Goal: Find specific page/section: Find specific page/section

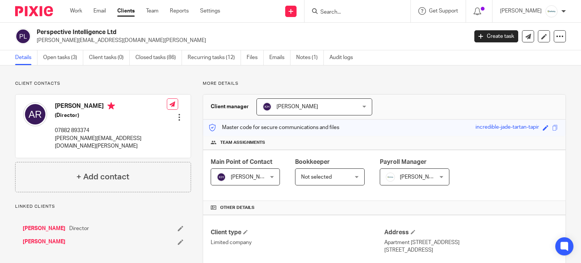
scroll to position [300, 0]
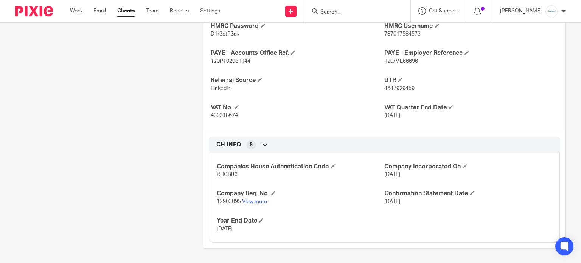
click at [354, 11] on input "Search" at bounding box center [354, 12] width 68 height 7
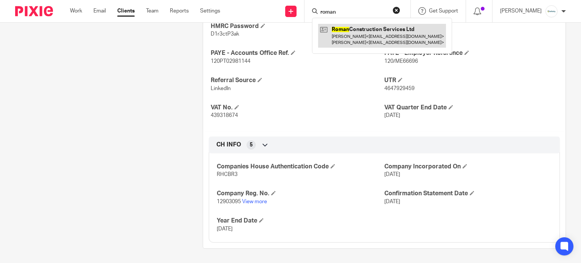
type input "roman"
click at [345, 34] on link at bounding box center [382, 35] width 128 height 23
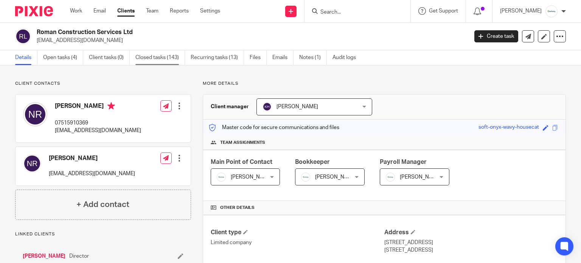
click at [159, 60] on link "Closed tasks (143)" at bounding box center [160, 57] width 50 height 15
